Goal: Task Accomplishment & Management: Complete application form

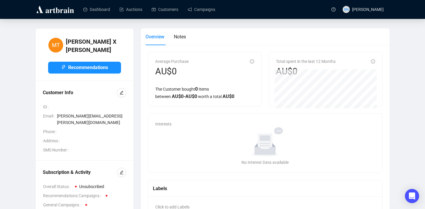
click at [67, 14] on div at bounding box center [55, 9] width 41 height 19
click at [62, 11] on img at bounding box center [55, 9] width 40 height 9
click at [44, 11] on img at bounding box center [55, 9] width 40 height 9
click at [139, 12] on link "Auctions" at bounding box center [130, 9] width 23 height 15
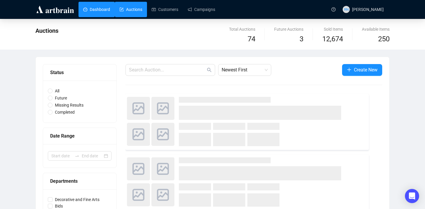
click at [101, 11] on link "Dashboard" at bounding box center [96, 9] width 27 height 15
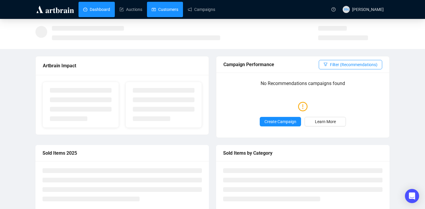
click at [162, 10] on link "Customers" at bounding box center [165, 9] width 27 height 15
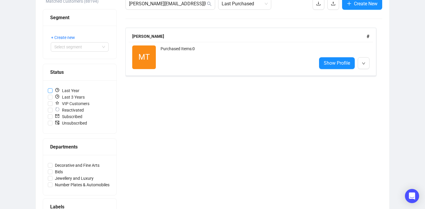
scroll to position [119, 0]
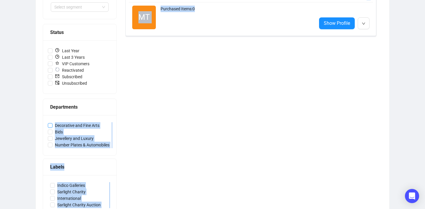
drag, startPoint x: 135, startPoint y: 124, endPoint x: 55, endPoint y: 125, distance: 79.9
click at [55, 125] on div "Matched Customers (88194) Segment + Create new Select segment Status Last Year …" at bounding box center [212, 89] width 339 height 262
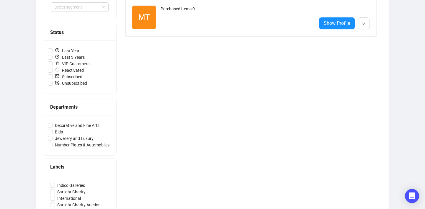
click at [150, 124] on div "mariano.x.torrisi@nab.com.au Last Purchased Create New Mariano X Torrisi # MT R…" at bounding box center [253, 89] width 256 height 262
copy span "Decorative and Fine Arts"
drag, startPoint x: 106, startPoint y: 125, endPoint x: 56, endPoint y: 126, distance: 50.1
click at [56, 126] on label "Decorative and Fine Arts" at bounding box center [80, 125] width 64 height 6
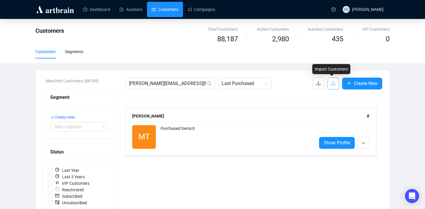
click at [330, 84] on icon "upload" at bounding box center [332, 83] width 5 height 5
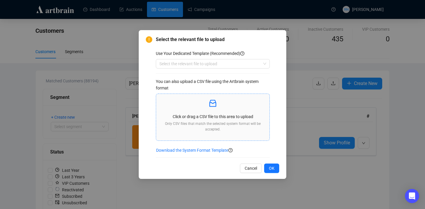
click at [205, 108] on p at bounding box center [213, 103] width 104 height 10
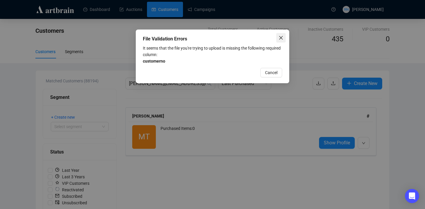
click at [281, 36] on icon "close" at bounding box center [280, 37] width 5 height 5
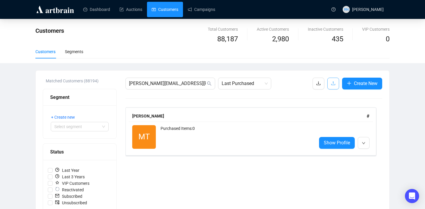
click at [330, 86] on span "button" at bounding box center [332, 83] width 5 height 7
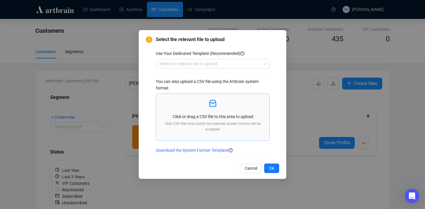
click at [206, 120] on div "Click or drag a CSV file to this area to upload Only CSV files that match the s…" at bounding box center [213, 116] width 104 height 37
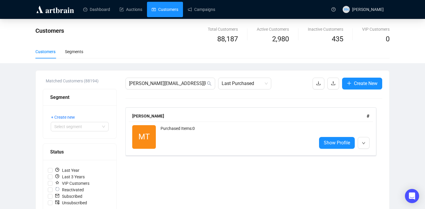
click at [168, 8] on link "Customers" at bounding box center [165, 9] width 27 height 15
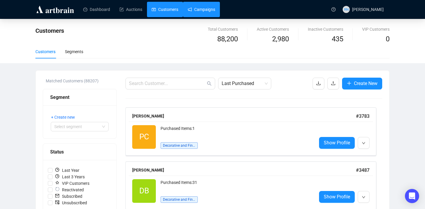
click at [198, 9] on link "Campaigns" at bounding box center [201, 9] width 27 height 15
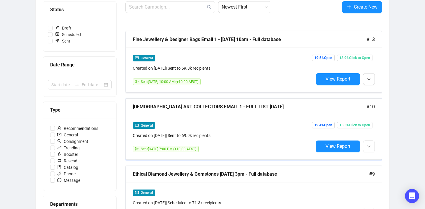
scroll to position [77, 0]
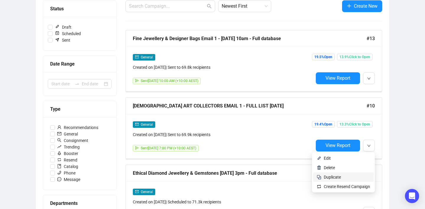
click at [358, 177] on span "Duplicate" at bounding box center [346, 177] width 46 height 6
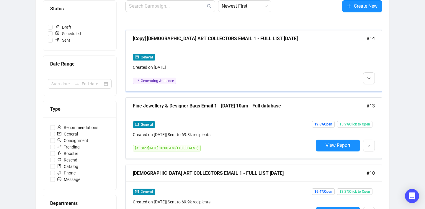
click at [188, 41] on div "[Copy] [DEMOGRAPHIC_DATA] ART COLLECTORS EMAIL 1 - FULL LIST [DATE]" at bounding box center [249, 38] width 233 height 7
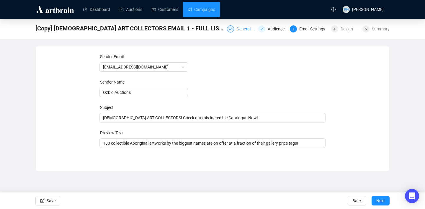
click at [240, 30] on div "General" at bounding box center [245, 28] width 18 height 7
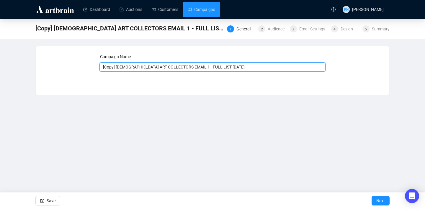
drag, startPoint x: 195, startPoint y: 67, endPoint x: 94, endPoint y: 65, distance: 100.3
click at [94, 65] on div "Campaign Name [Copy] [DEMOGRAPHIC_DATA] ART COLLECTORS EMAIL 1 - FULL LIST [DAT…" at bounding box center [212, 65] width 339 height 25
drag, startPoint x: 191, startPoint y: 66, endPoint x: 171, endPoint y: 66, distance: 19.8
click at [171, 66] on input "Number Plates Email 2 - FULL LIST [DATE]" at bounding box center [212, 66] width 226 height 9
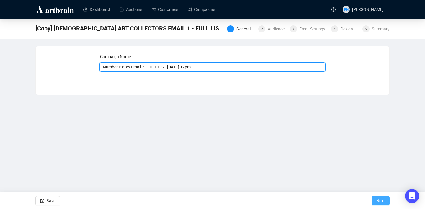
type input "Number Plates Email 2 - FULL LIST [DATE] 12pm"
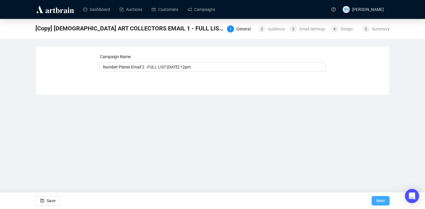
click at [384, 196] on button "Next" at bounding box center [380, 200] width 18 height 9
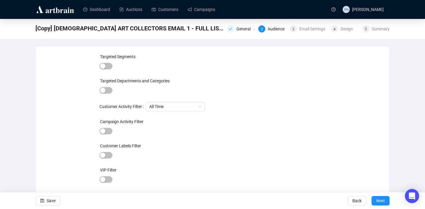
scroll to position [14, 0]
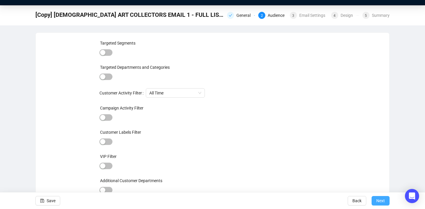
click at [383, 199] on span "Next" at bounding box center [380, 200] width 9 height 17
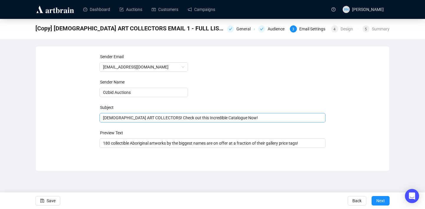
click at [132, 119] on span "[DEMOGRAPHIC_DATA] ART COLLECTORS! Check out this Incredible Catalogue Now!" at bounding box center [212, 117] width 226 height 5
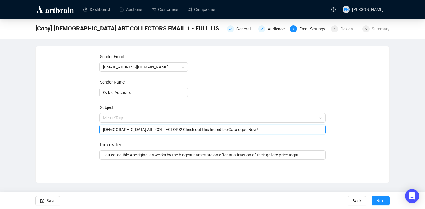
click at [132, 119] on input "search" at bounding box center [210, 117] width 214 height 9
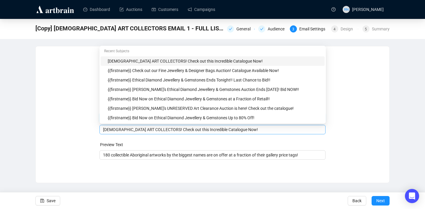
drag, startPoint x: 102, startPoint y: 130, endPoint x: 282, endPoint y: 133, distance: 179.3
click at [282, 133] on div "[DEMOGRAPHIC_DATA] ART COLLECTORS! Check out this Incredible Catalogue Now!" at bounding box center [212, 129] width 226 height 9
drag, startPoint x: 251, startPoint y: 129, endPoint x: 75, endPoint y: 124, distance: 175.8
click at [75, 124] on div "Sender Email [EMAIL_ADDRESS][DOMAIN_NAME] Sender Name Ozbid Auctions Subject Me…" at bounding box center [212, 109] width 339 height 113
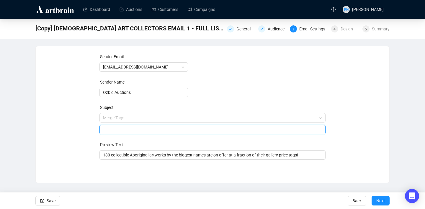
paste input "🚘 [GEOGRAPHIC_DATA], [GEOGRAPHIC_DATA] and Victorian Heritage Number Plates 🚘 C…"
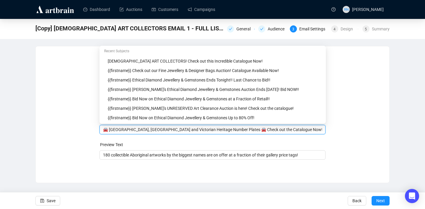
click at [118, 130] on input "🚘 [GEOGRAPHIC_DATA], [GEOGRAPHIC_DATA] and Victorian Heritage Number Plates 🚘 C…" at bounding box center [212, 129] width 219 height 6
drag, startPoint x: 108, startPoint y: 130, endPoint x: 99, endPoint y: 130, distance: 9.4
click at [99, 130] on div "Sender Email [EMAIL_ADDRESS][DOMAIN_NAME] Sender Name Ozbid Auctions Subject Me…" at bounding box center [212, 109] width 339 height 113
click at [142, 129] on input "🚘 [GEOGRAPHIC_DATA], [GEOGRAPHIC_DATA] and Victorian Heritage Number Plates 🚘 C…" at bounding box center [212, 129] width 219 height 6
drag, startPoint x: 108, startPoint y: 129, endPoint x: 98, endPoint y: 129, distance: 10.0
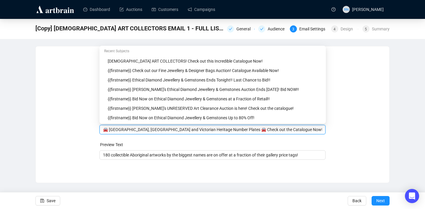
click at [98, 129] on div "Sender Email [EMAIL_ADDRESS][DOMAIN_NAME] Sender Name Ozbid Auctions Subject Me…" at bounding box center [212, 109] width 339 height 113
drag, startPoint x: 196, startPoint y: 130, endPoint x: 201, endPoint y: 131, distance: 4.7
click at [201, 131] on input "NSW, ACT and Victorian Heritage Number Plates 🚘 Check out the Catalogue Now!" at bounding box center [212, 129] width 219 height 6
click at [103, 129] on input "NSW, [GEOGRAPHIC_DATA] and Victorian Heritage Number Plates Check out the Catal…" at bounding box center [212, 129] width 219 height 6
click at [115, 131] on input "Rare offering of NSW, [GEOGRAPHIC_DATA] and Victorian Heritage Number Plates Ch…" at bounding box center [212, 129] width 219 height 6
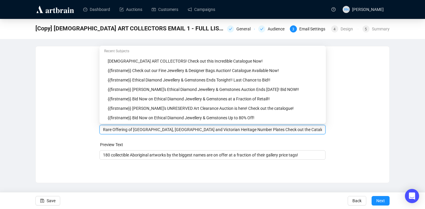
click at [226, 129] on input "Rare Offering of [GEOGRAPHIC_DATA], [GEOGRAPHIC_DATA] and Victorian Heritage Nu…" at bounding box center [212, 129] width 219 height 6
drag, startPoint x: 249, startPoint y: 131, endPoint x: 323, endPoint y: 137, distance: 75.1
click at [323, 137] on form "Sender Email [EMAIL_ADDRESS][DOMAIN_NAME] Sender Name Ozbid Auctions Subject Me…" at bounding box center [212, 106] width 226 height 106
click at [356, 122] on div "Sender Email [EMAIL_ADDRESS][DOMAIN_NAME] Sender Name Ozbid Auctions Subject Me…" at bounding box center [212, 109] width 339 height 113
click at [246, 130] on input "Rare Offering of [GEOGRAPHIC_DATA], [GEOGRAPHIC_DATA] and Victorian Heritage Nu…" at bounding box center [212, 129] width 219 height 6
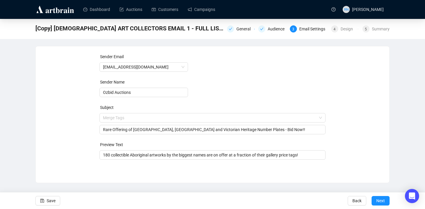
click at [96, 139] on div "Sender Email [EMAIL_ADDRESS][DOMAIN_NAME] Sender Name Ozbid Auctions Subject Me…" at bounding box center [212, 109] width 339 height 113
click at [104, 131] on input "Rare Offering of [GEOGRAPHIC_DATA], [GEOGRAPHIC_DATA] and Victorian Heritage Nu…" at bounding box center [212, 129] width 219 height 6
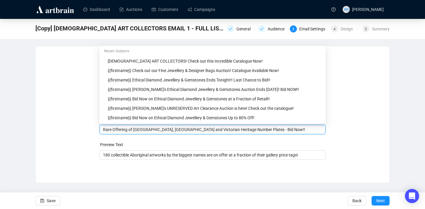
click at [104, 131] on input "Rare Offering of [GEOGRAPHIC_DATA], [GEOGRAPHIC_DATA] and Victorian Heritage Nu…" at bounding box center [212, 129] width 219 height 6
click at [77, 140] on div "Sender Email [EMAIL_ADDRESS][DOMAIN_NAME] Sender Name Ozbid Auctions Subject Me…" at bounding box center [212, 109] width 339 height 113
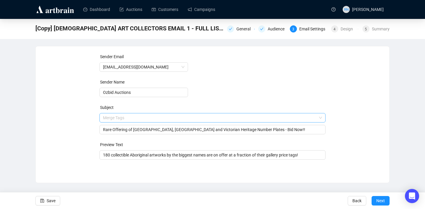
click at [108, 117] on input "search" at bounding box center [210, 117] width 214 height 9
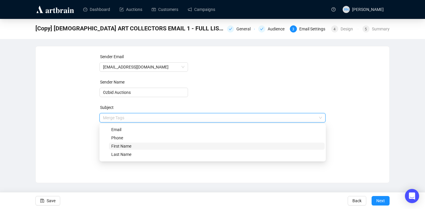
click at [114, 147] on span "First Name" at bounding box center [121, 146] width 20 height 5
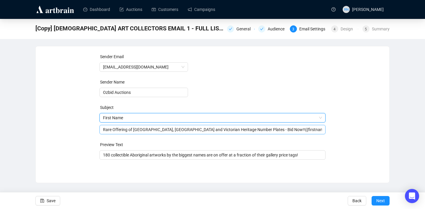
click at [103, 128] on input "Rare Offering of [GEOGRAPHIC_DATA], [GEOGRAPHIC_DATA] and Victorian Heritage Nu…" at bounding box center [212, 129] width 219 height 6
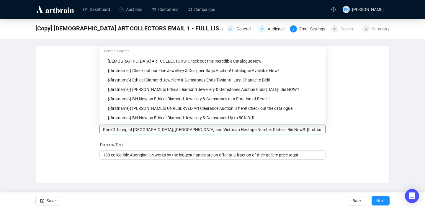
click at [92, 126] on div "Sender Email [EMAIL_ADDRESS][DOMAIN_NAME] Sender Name Ozbid Auctions Subject Fi…" at bounding box center [212, 109] width 339 height 113
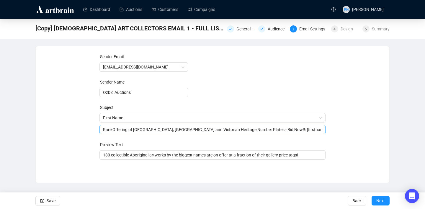
click at [102, 130] on div "Rare Offering of [GEOGRAPHIC_DATA], [GEOGRAPHIC_DATA] and Victorian Heritage Nu…" at bounding box center [212, 129] width 226 height 9
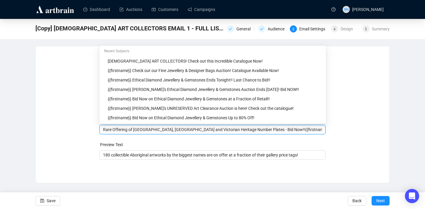
drag, startPoint x: 250, startPoint y: 131, endPoint x: 85, endPoint y: 131, distance: 164.5
click at [85, 131] on div "Sender Email [EMAIL_ADDRESS][DOMAIN_NAME] Sender Name Ozbid Auctions Subject Fi…" at bounding box center [212, 109] width 339 height 113
click at [246, 128] on input "Rare Offering of [GEOGRAPHIC_DATA], [GEOGRAPHIC_DATA] and Victorian Heritage Nu…" at bounding box center [212, 129] width 219 height 6
drag, startPoint x: 249, startPoint y: 130, endPoint x: 87, endPoint y: 128, distance: 161.9
click at [87, 128] on div "Sender Email [EMAIL_ADDRESS][DOMAIN_NAME] Sender Name Ozbid Auctions Subject Fi…" at bounding box center [212, 109] width 339 height 113
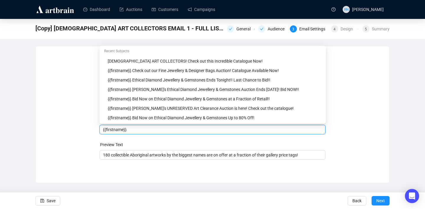
click at [200, 131] on input "{{firstname}}" at bounding box center [212, 129] width 219 height 6
paste input "Rare Offering of [GEOGRAPHIC_DATA], [GEOGRAPHIC_DATA] and Victorian Heritage Nu…"
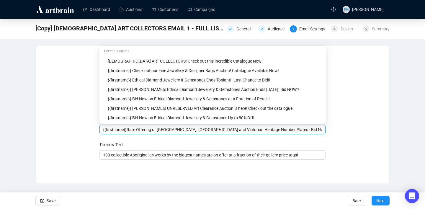
click at [127, 127] on input "{{firstname}}Rare Offering of [GEOGRAPHIC_DATA], [GEOGRAPHIC_DATA] and Victoria…" at bounding box center [212, 129] width 219 height 6
click at [315, 129] on input "{{firstname}} Don't Miss this Rare Offering of [GEOGRAPHIC_DATA], [GEOGRAPHIC_D…" at bounding box center [212, 129] width 219 height 6
type input "{{firstname}} Don't Miss this Rare Offering of [GEOGRAPHIC_DATA], [GEOGRAPHIC_D…"
click at [360, 125] on div "Sender Email [EMAIL_ADDRESS][DOMAIN_NAME] Sender Name Ozbid Auctions Subject Fi…" at bounding box center [212, 109] width 339 height 113
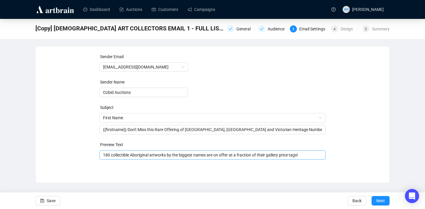
click at [120, 157] on input "180 collectible Aboriginal artworks by the biggest names are on offer at a frac…" at bounding box center [212, 155] width 219 height 6
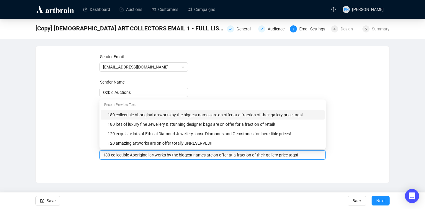
click at [120, 157] on input "180 collectible Aboriginal artworks by the biggest names are on offer at a frac…" at bounding box center [212, 155] width 219 height 6
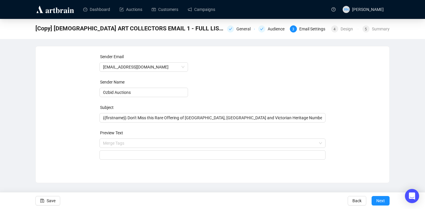
click at [135, 169] on div "Sender Email [EMAIL_ADDRESS][DOMAIN_NAME] Sender Name Ozbid Auctions Subject {{…" at bounding box center [212, 109] width 353 height 127
click at [141, 142] on input "search" at bounding box center [210, 143] width 214 height 9
click at [67, 163] on div "Sender Email [EMAIL_ADDRESS][DOMAIN_NAME] Sender Name Ozbid Auctions Subject {{…" at bounding box center [212, 109] width 339 height 113
click at [114, 158] on input "search" at bounding box center [212, 154] width 219 height 9
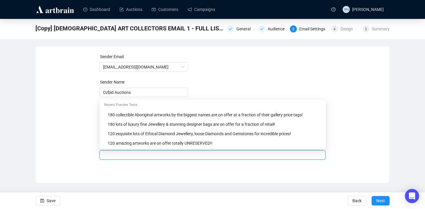
paste input "A rare offering of NSW, ACT and Victorian Heritage Number Plates are on offer n…"
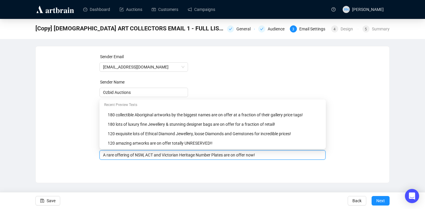
type input "A rare offering of NSW, ACT and Victorian Heritage Number Plates are on offer n…"
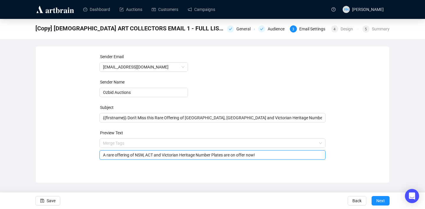
click at [80, 174] on div "Sender Email [EMAIL_ADDRESS][DOMAIN_NAME] Sender Name Ozbid Auctions Subject {{…" at bounding box center [212, 114] width 354 height 137
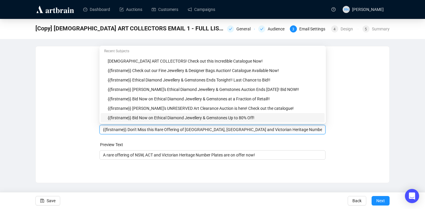
drag, startPoint x: 188, startPoint y: 118, endPoint x: 150, endPoint y: 117, distance: 38.3
click at [150, 117] on body "Dashboard Auctions Customers Campaigns RN [PERSON_NAME] [Copy] [DEMOGRAPHIC_DAT…" at bounding box center [212, 104] width 425 height 209
click at [157, 131] on input "{{firstname}} Don't Miss this Rare Offering of [GEOGRAPHIC_DATA], [GEOGRAPHIC_D…" at bounding box center [212, 129] width 219 height 6
drag, startPoint x: 150, startPoint y: 130, endPoint x: 177, endPoint y: 130, distance: 27.4
click at [177, 130] on input "{{firstname}} Don't Miss this Rare Offering of [GEOGRAPHIC_DATA], [GEOGRAPHIC_D…" at bounding box center [212, 129] width 219 height 6
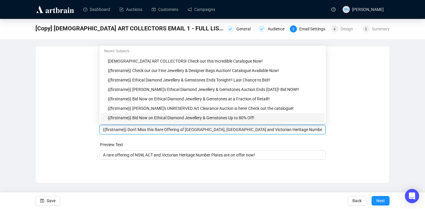
drag, startPoint x: 188, startPoint y: 130, endPoint x: 152, endPoint y: 130, distance: 36.3
click at [152, 130] on input "{{firstname}} Don't Miss this Rare Offering of [GEOGRAPHIC_DATA], [GEOGRAPHIC_D…" at bounding box center [212, 129] width 219 height 6
click at [263, 130] on input "{{firstname}} Don't Miss these rare [GEOGRAPHIC_DATA], ACT and Victorian Herita…" at bounding box center [212, 129] width 219 height 6
click at [48, 153] on div "Sender Email [EMAIL_ADDRESS][DOMAIN_NAME] Sender Name Ozbid Auctions Subject Me…" at bounding box center [212, 109] width 339 height 113
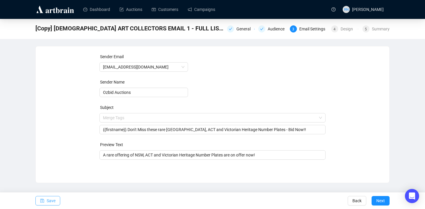
click at [55, 200] on span "Save" at bounding box center [51, 200] width 9 height 17
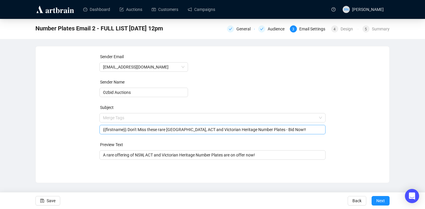
click at [161, 130] on input "{{firstname}} Don't Miss these rare [GEOGRAPHIC_DATA], ACT and Victorian Herita…" at bounding box center [212, 129] width 219 height 6
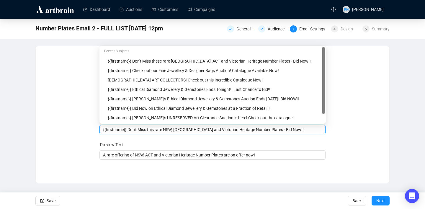
click at [166, 126] on input "{{firstname}} Don't Miss this rare NSW, [GEOGRAPHIC_DATA] and Victorian Heritag…" at bounding box center [212, 129] width 219 height 6
click at [167, 127] on input "{{firstname}} Don't Miss this rare NSW, [GEOGRAPHIC_DATA] and Victorian Heritag…" at bounding box center [212, 129] width 219 height 6
click at [168, 131] on input "{{firstname}} Don't Miss this rare offering of NSW, ACT and Victorian Heritage …" at bounding box center [212, 129] width 219 height 6
click at [150, 131] on input "{{firstname}} Don't Miss this rare Offering of [GEOGRAPHIC_DATA], [GEOGRAPHIC_D…" at bounding box center [212, 129] width 219 height 6
click at [158, 130] on input "{{firstname}} Don't Miss this rare Offering of [GEOGRAPHIC_DATA], [GEOGRAPHIC_D…" at bounding box center [212, 129] width 219 height 6
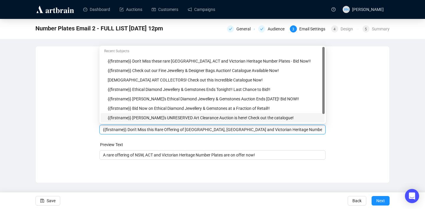
type input "{{firstname}} Don't Miss this Rare Offering of [GEOGRAPHIC_DATA], [GEOGRAPHIC_D…"
click at [356, 124] on div "Sender Email [EMAIL_ADDRESS][DOMAIN_NAME] Sender Name Ozbid Auctions Subject Me…" at bounding box center [212, 109] width 339 height 113
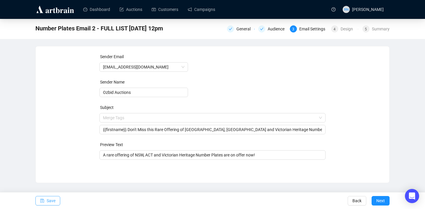
click at [49, 203] on span "Save" at bounding box center [51, 200] width 9 height 17
